Goal: Task Accomplishment & Management: Manage account settings

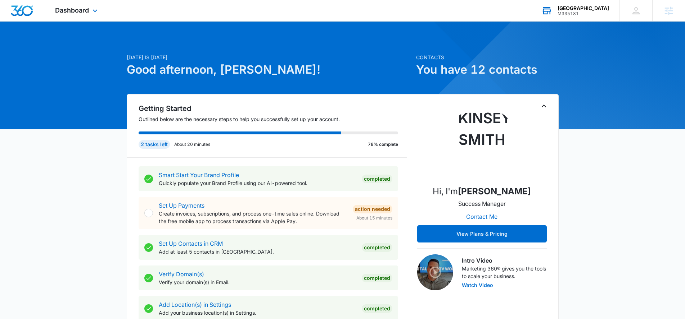
click at [579, 12] on div "M335181" at bounding box center [582, 13] width 51 height 5
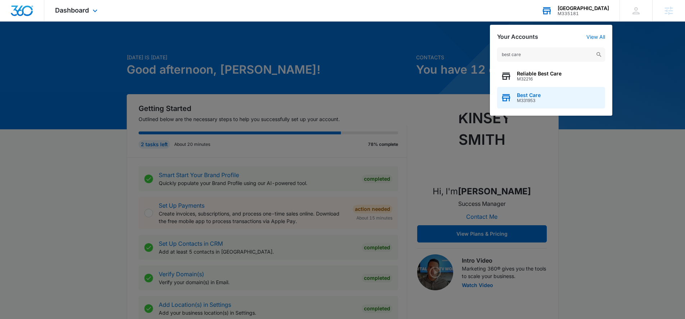
type input "best care"
click at [531, 94] on span "Best Care" at bounding box center [529, 95] width 24 height 6
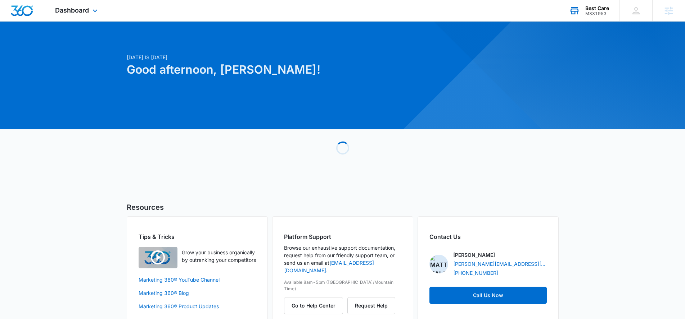
click at [68, 3] on div "Dashboard Apps Reputation Forms CRM Email Social POS Content Ads Intelligence F…" at bounding box center [77, 10] width 66 height 21
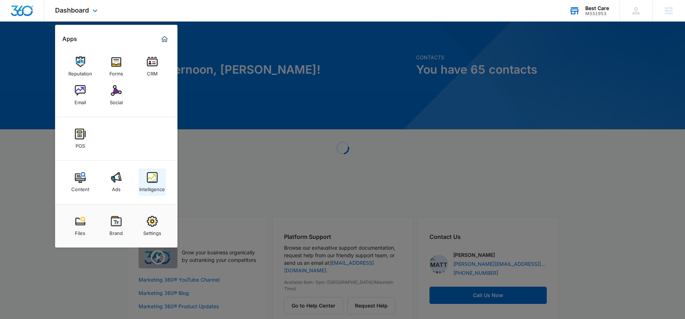
click at [157, 176] on img at bounding box center [152, 177] width 11 height 11
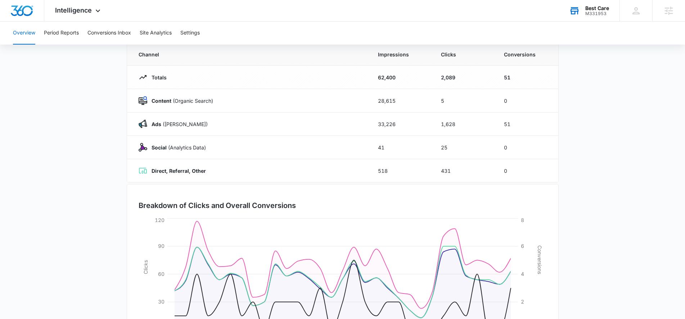
scroll to position [126, 0]
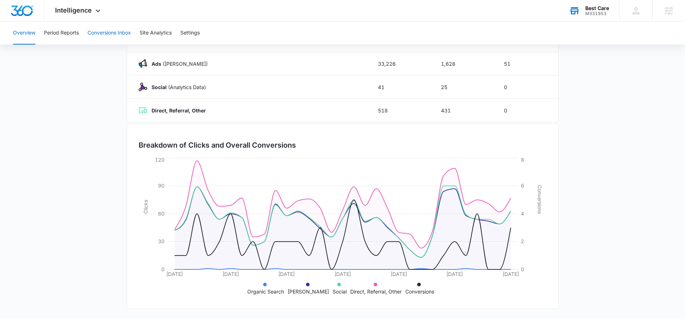
click at [115, 41] on button "Conversions Inbox" at bounding box center [109, 33] width 44 height 23
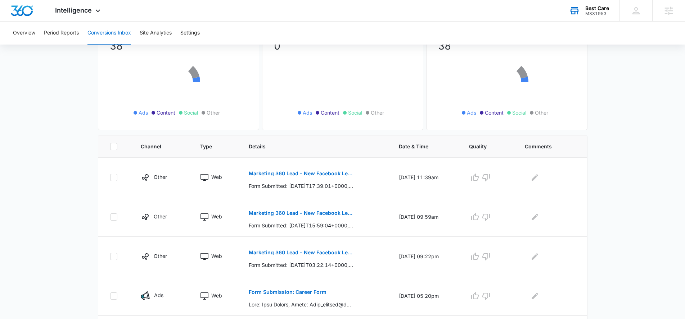
scroll to position [140, 0]
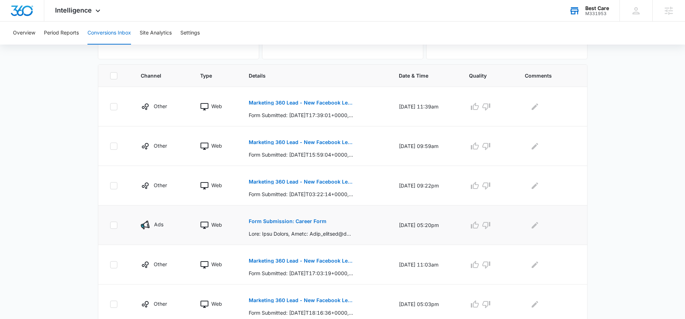
click at [269, 221] on p "Form Submission: Career Form" at bounding box center [288, 221] width 78 height 5
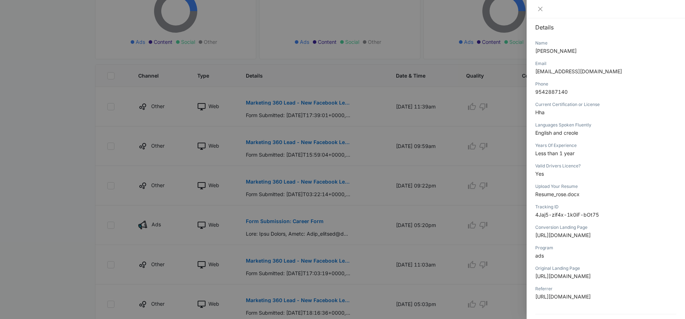
scroll to position [147, 0]
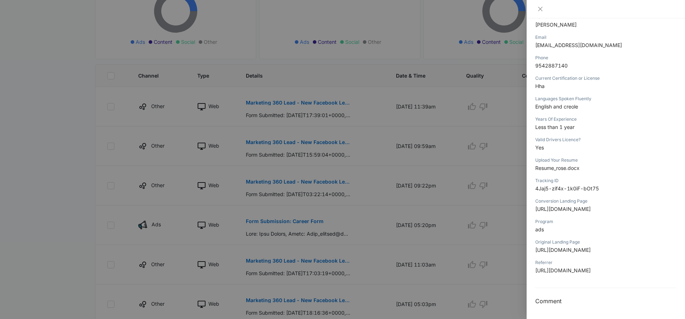
click at [537, 12] on div at bounding box center [605, 9] width 158 height 18
click at [540, 8] on icon "close" at bounding box center [540, 9] width 6 height 6
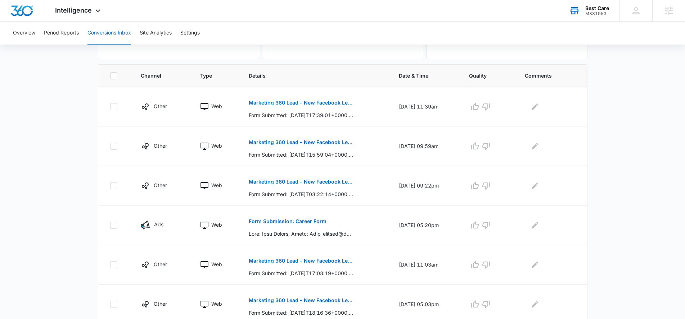
scroll to position [196, 0]
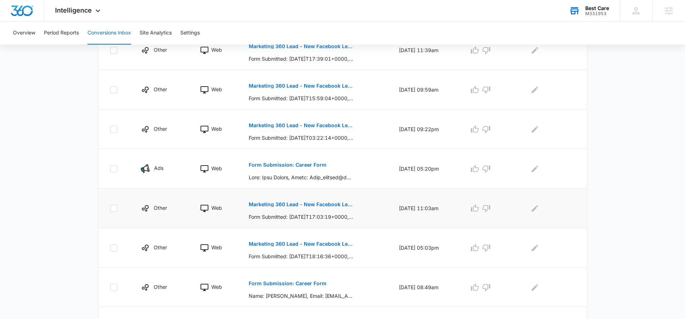
click at [321, 204] on p "Marketing 360 Lead - New Facebook Lead" at bounding box center [301, 204] width 105 height 5
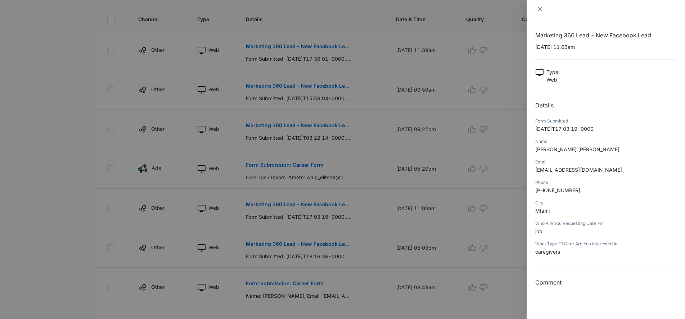
click at [540, 8] on icon "close" at bounding box center [540, 9] width 6 height 6
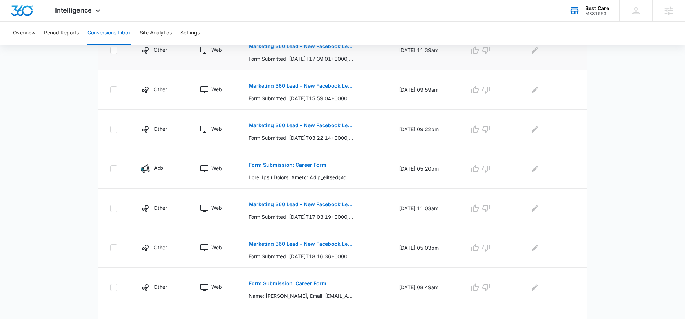
click at [307, 45] on p "Marketing 360 Lead - New Facebook Lead" at bounding box center [301, 46] width 105 height 5
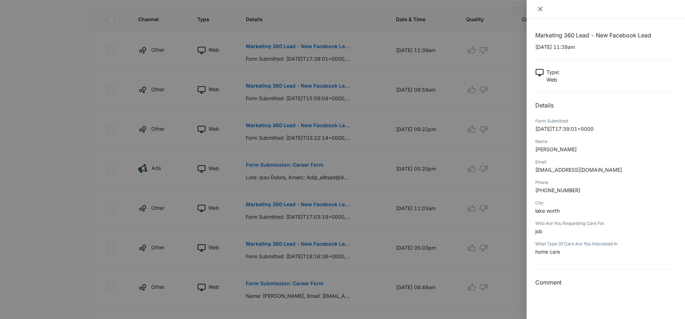
click at [541, 9] on icon "close" at bounding box center [540, 9] width 6 height 6
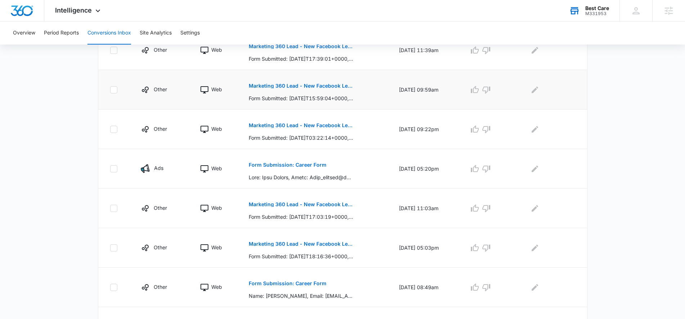
click at [271, 85] on p "Marketing 360 Lead - New Facebook Lead" at bounding box center [301, 85] width 105 height 5
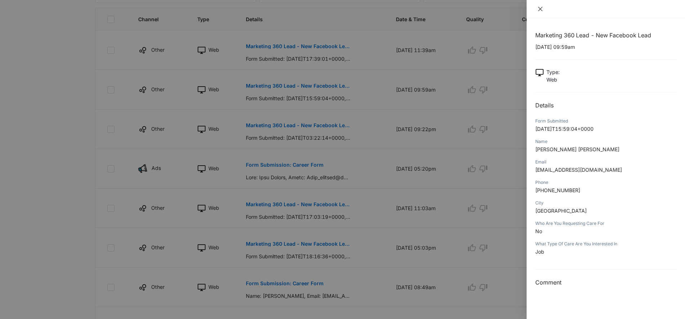
click at [544, 6] on button "Close" at bounding box center [540, 9] width 10 height 6
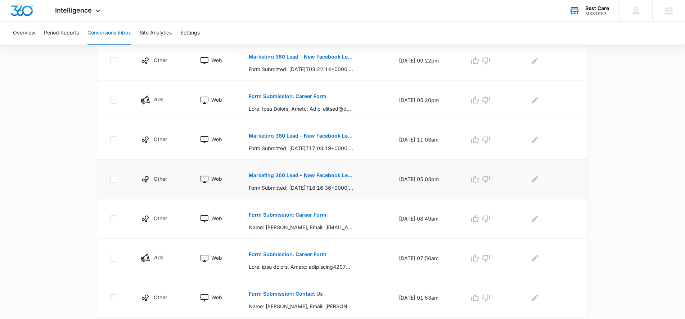
scroll to position [265, 0]
click at [315, 177] on button "Marketing 360 Lead - New Facebook Lead" at bounding box center [301, 174] width 105 height 17
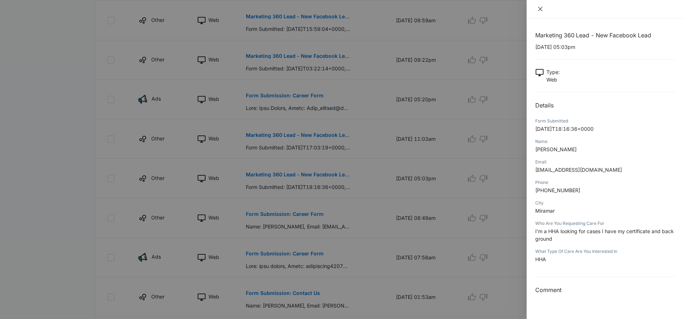
click at [537, 8] on icon "close" at bounding box center [540, 9] width 6 height 6
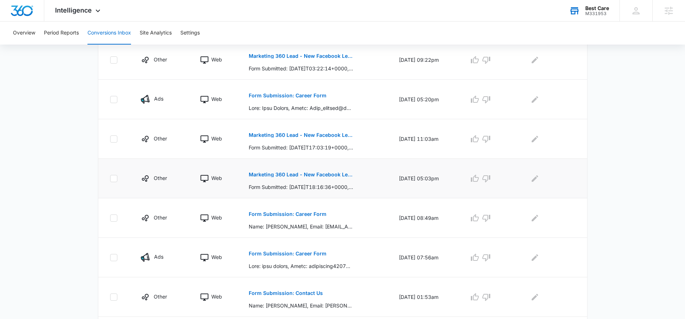
click at [296, 177] on button "Marketing 360 Lead - New Facebook Lead" at bounding box center [301, 174] width 105 height 17
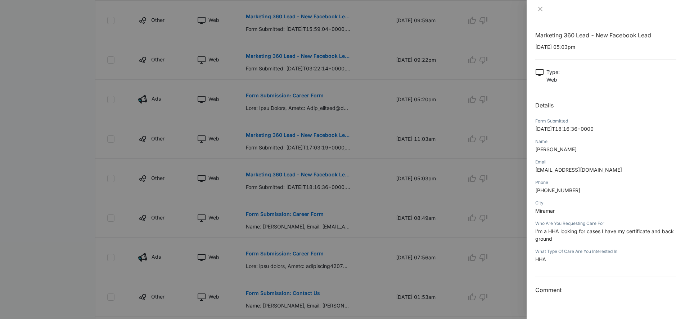
click at [539, 5] on div at bounding box center [605, 9] width 158 height 18
click at [538, 6] on button "Close" at bounding box center [540, 9] width 10 height 6
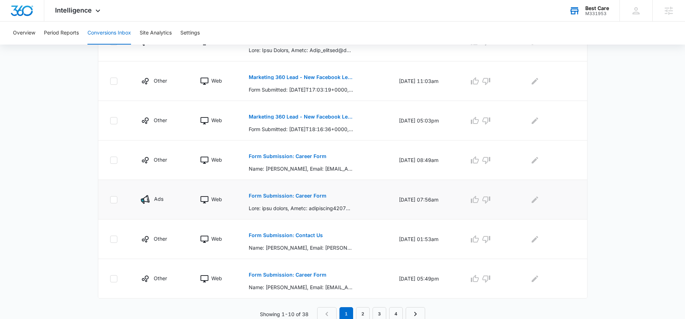
scroll to position [325, 0]
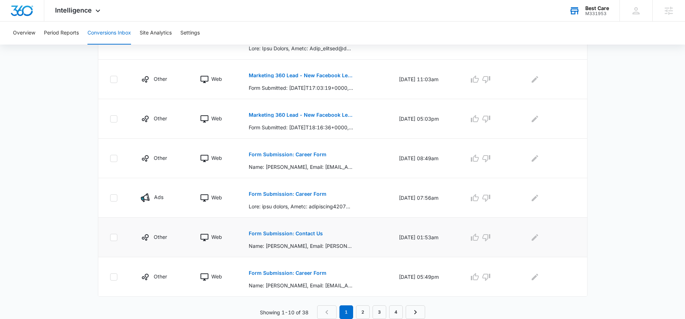
click at [271, 232] on p "Form Submission: Contact Us" at bounding box center [286, 233] width 74 height 5
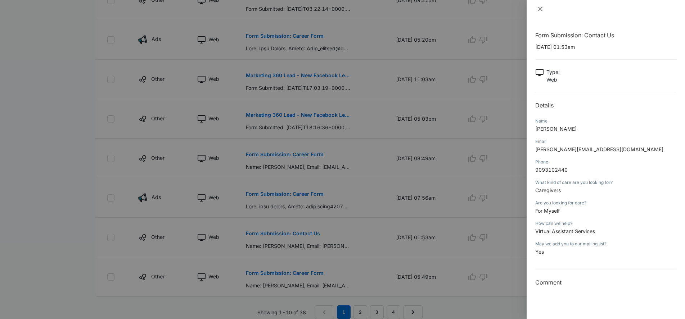
click at [541, 7] on icon "close" at bounding box center [540, 9] width 6 height 6
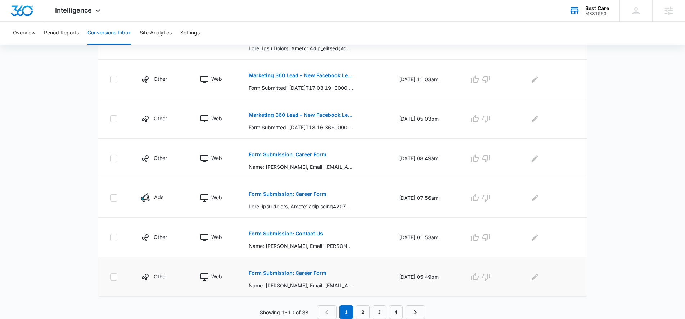
click at [294, 274] on p "Form Submission: Career Form" at bounding box center [288, 273] width 78 height 5
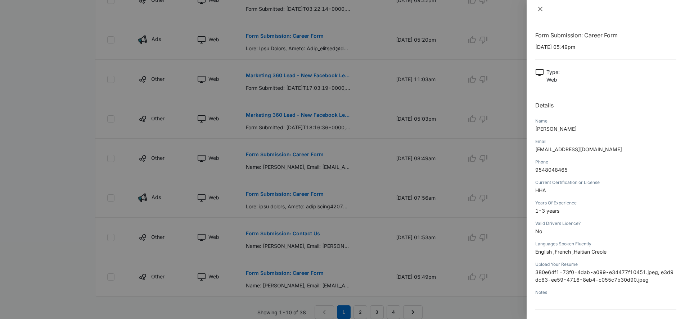
click at [537, 12] on icon "close" at bounding box center [540, 9] width 6 height 6
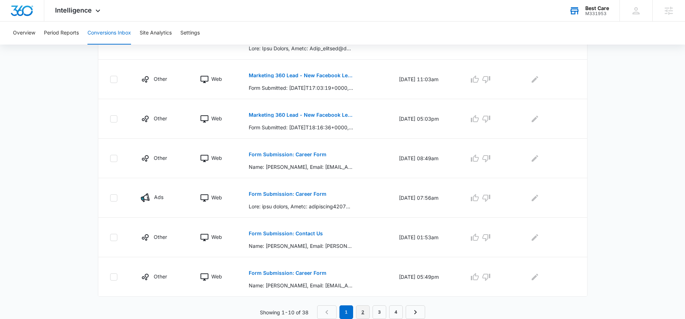
click at [365, 309] on link "2" at bounding box center [363, 313] width 14 height 14
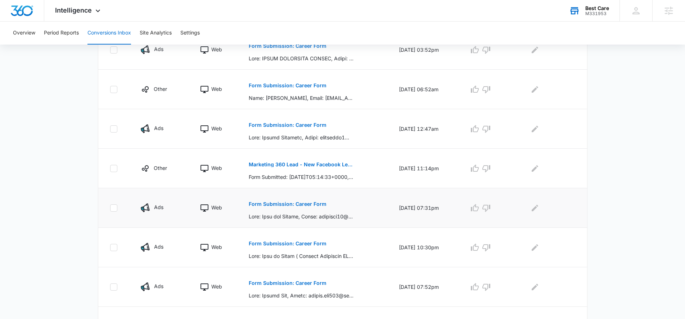
scroll to position [232, 0]
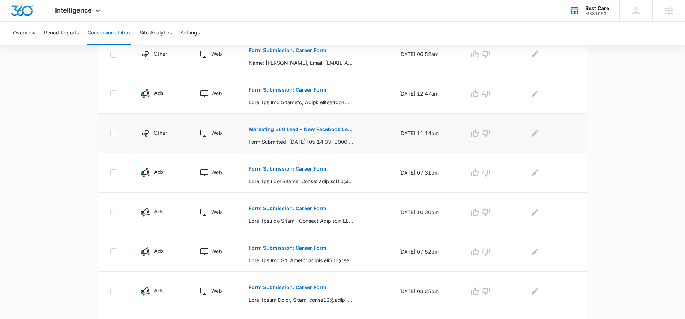
click at [326, 128] on p "Marketing 360 Lead - New Facebook Lead" at bounding box center [301, 129] width 105 height 5
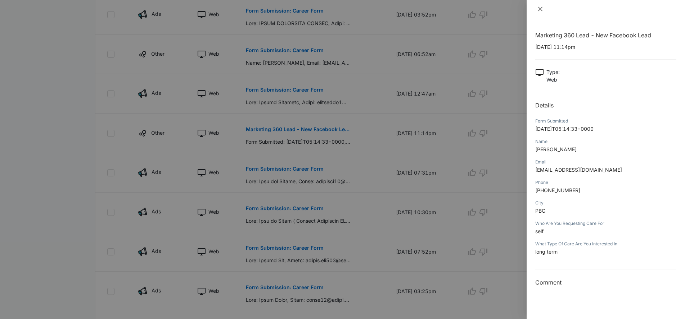
drag, startPoint x: 540, startPoint y: 5, endPoint x: 540, endPoint y: 9, distance: 4.3
click at [540, 8] on div at bounding box center [605, 9] width 158 height 18
click at [540, 9] on icon "close" at bounding box center [540, 9] width 4 height 4
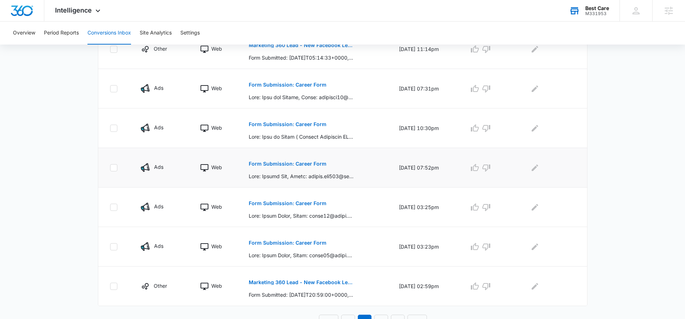
scroll to position [325, 0]
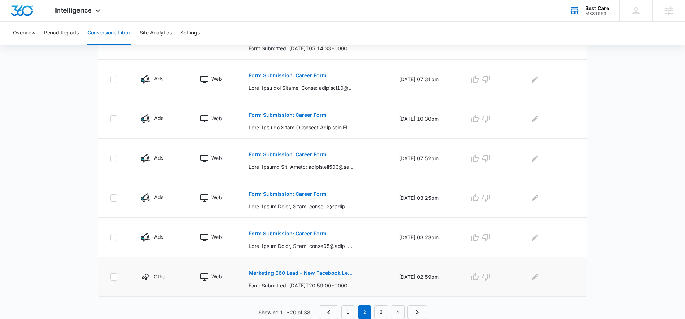
click at [285, 273] on p "Marketing 360 Lead - New Facebook Lead" at bounding box center [301, 273] width 105 height 5
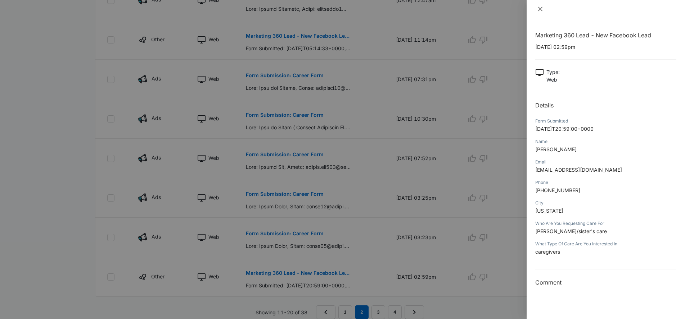
click at [538, 8] on icon "close" at bounding box center [540, 9] width 6 height 6
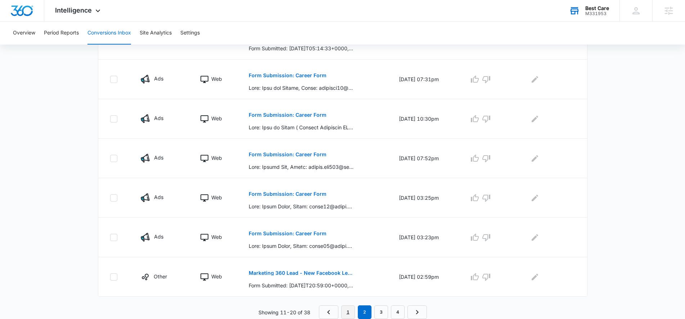
click at [345, 311] on link "1" at bounding box center [348, 313] width 14 height 14
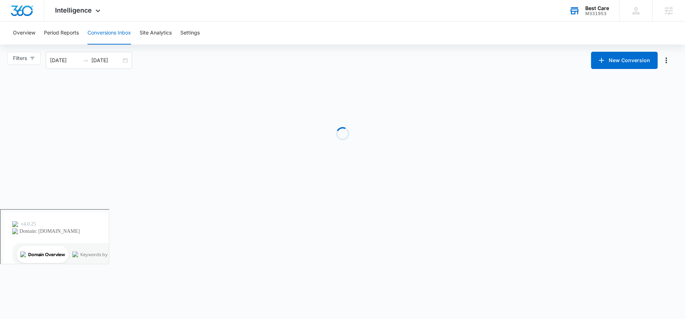
scroll to position [0, 0]
